Goal: Task Accomplishment & Management: Manage account settings

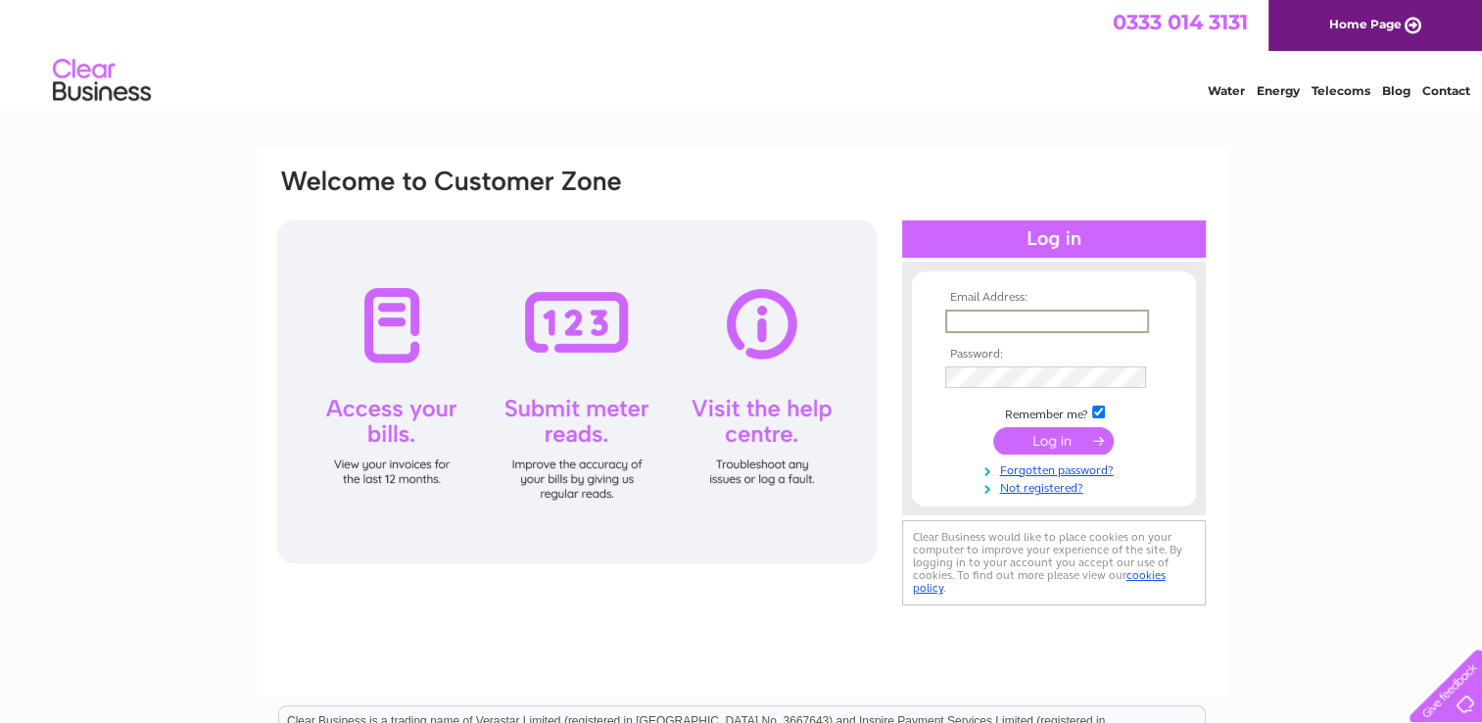
click at [964, 329] on input "text" at bounding box center [1047, 322] width 204 height 24
type input "[EMAIL_ADDRESS][DOMAIN_NAME]"
click at [1058, 439] on input "submit" at bounding box center [1053, 439] width 120 height 27
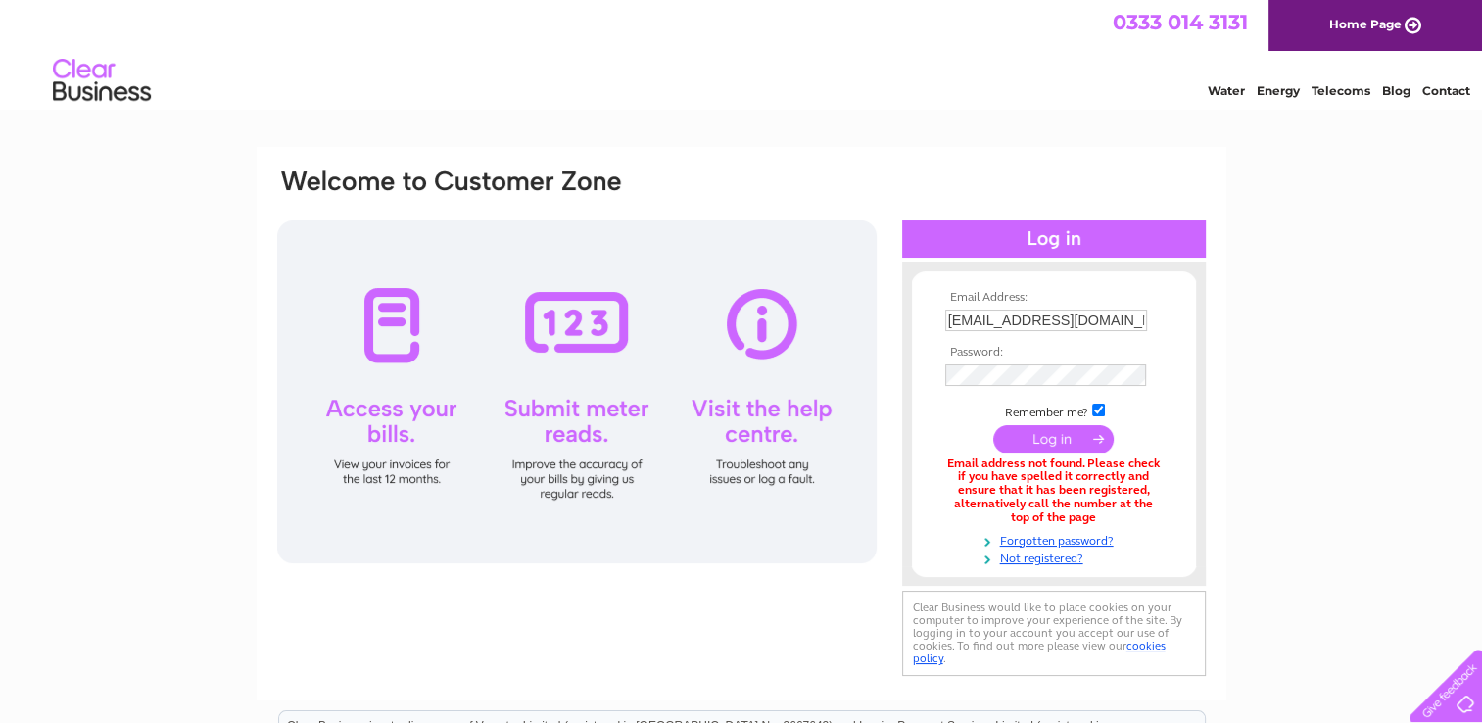
click at [1356, 88] on link "Telecoms" at bounding box center [1341, 90] width 59 height 15
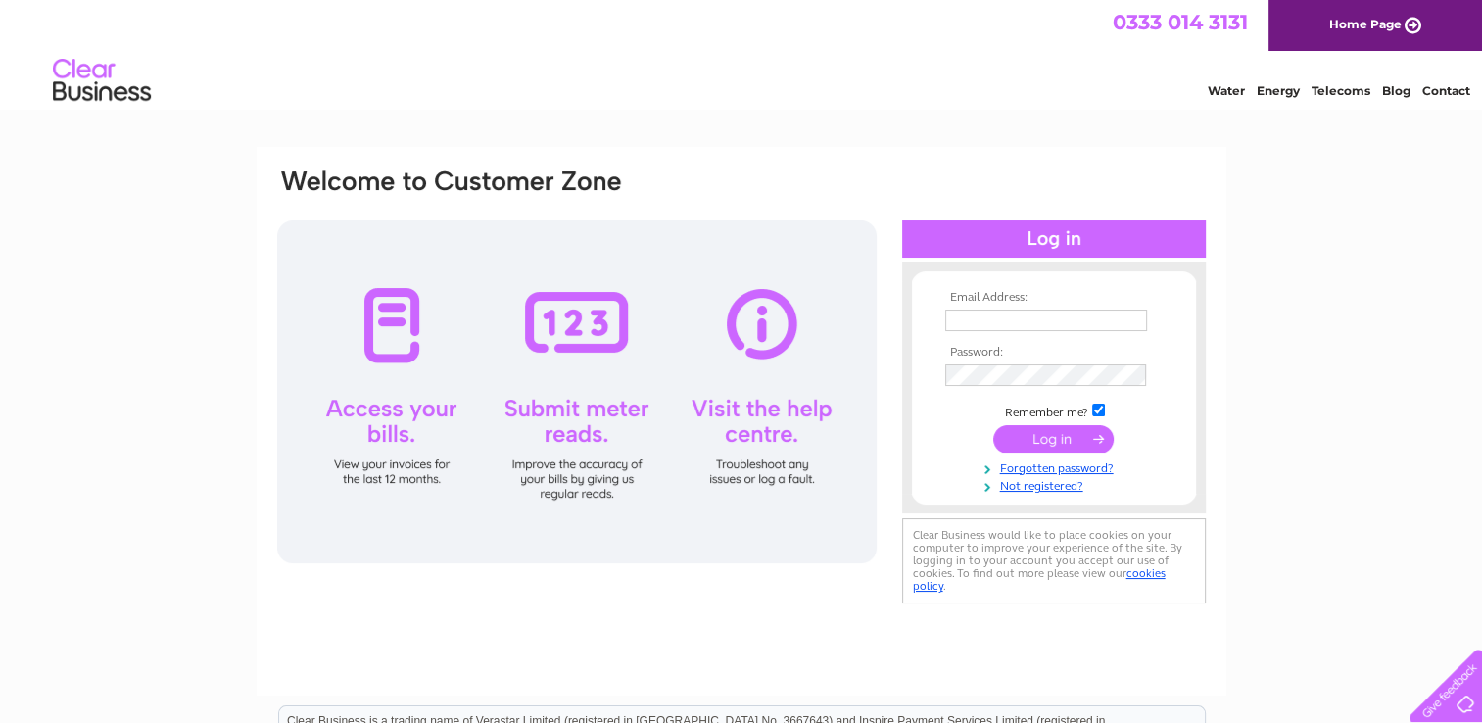
click at [753, 410] on div at bounding box center [577, 391] width 600 height 343
